Goal: Task Accomplishment & Management: Manage account settings

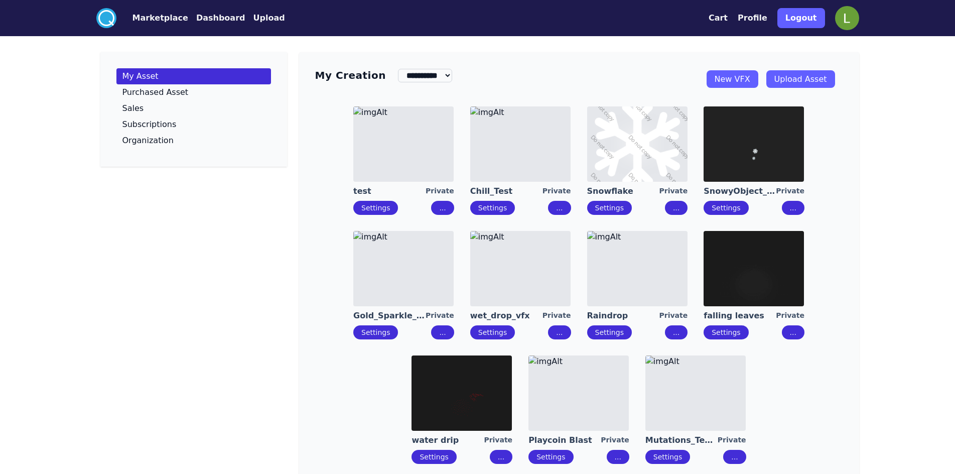
click at [391, 282] on img at bounding box center [403, 268] width 100 height 75
click at [540, 285] on img at bounding box center [520, 268] width 100 height 75
click at [646, 279] on img at bounding box center [637, 268] width 100 height 75
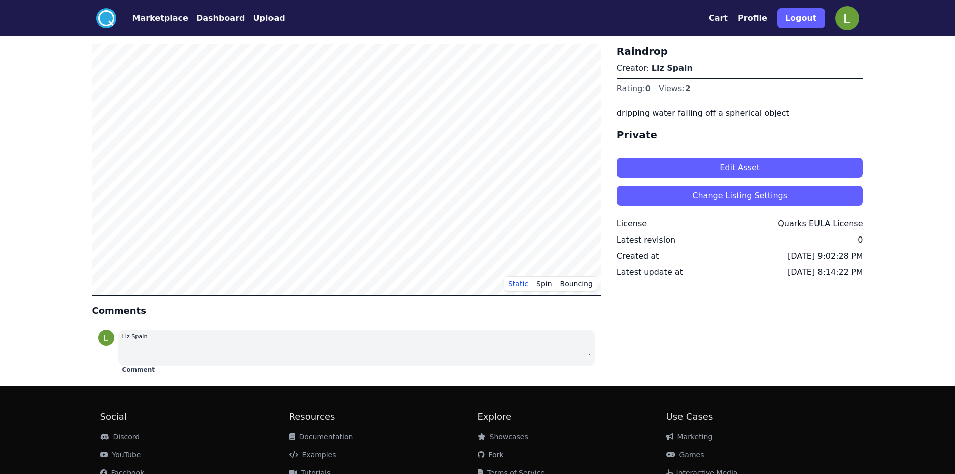
click at [699, 169] on button "Edit Asset" at bounding box center [740, 168] width 247 height 20
